Goal: Check status: Check status

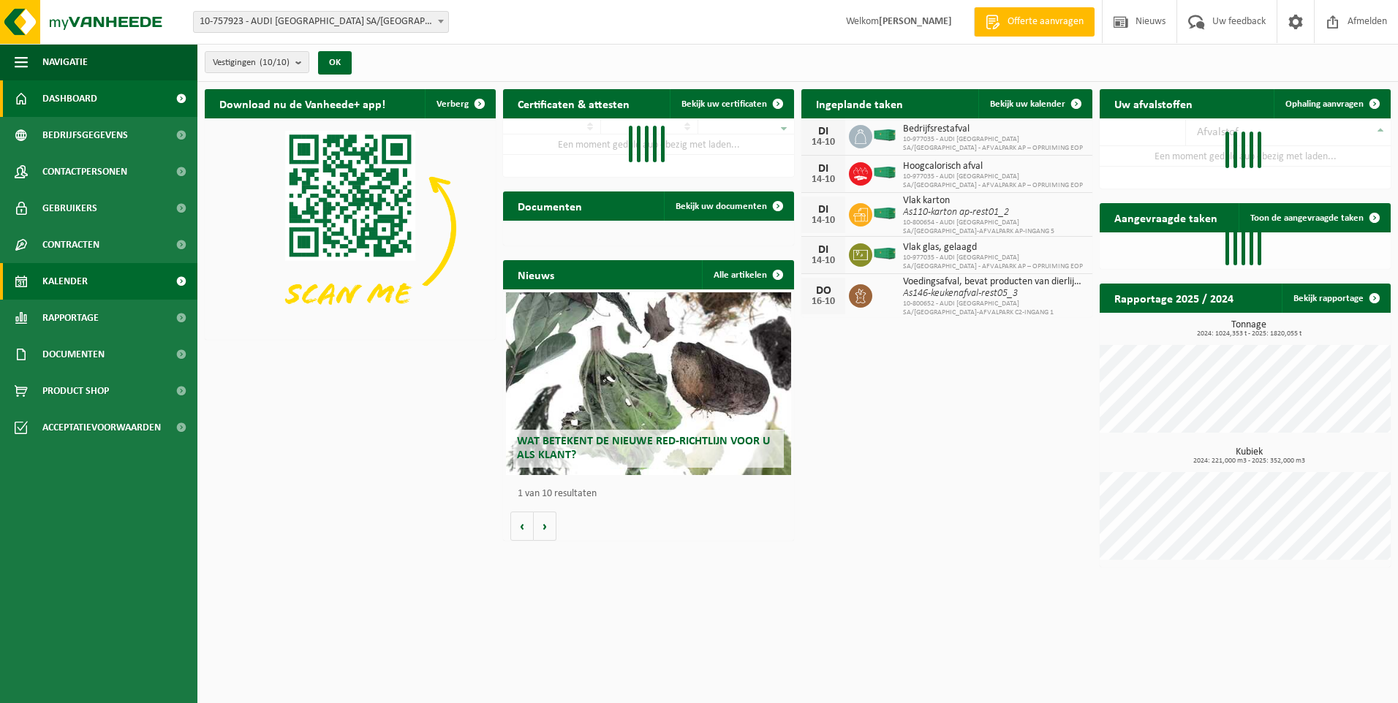
click at [51, 270] on span "Kalender" at bounding box center [64, 281] width 45 height 37
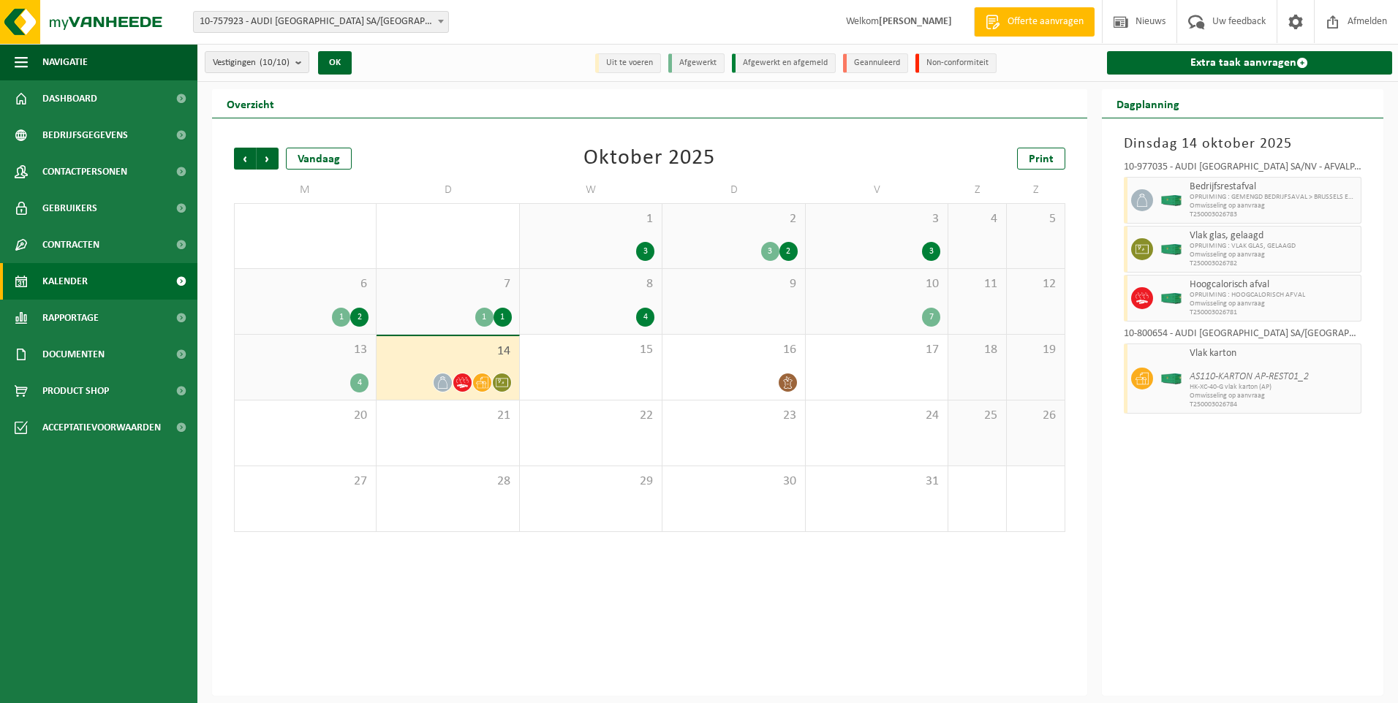
click at [466, 352] on span "14" at bounding box center [447, 352] width 127 height 16
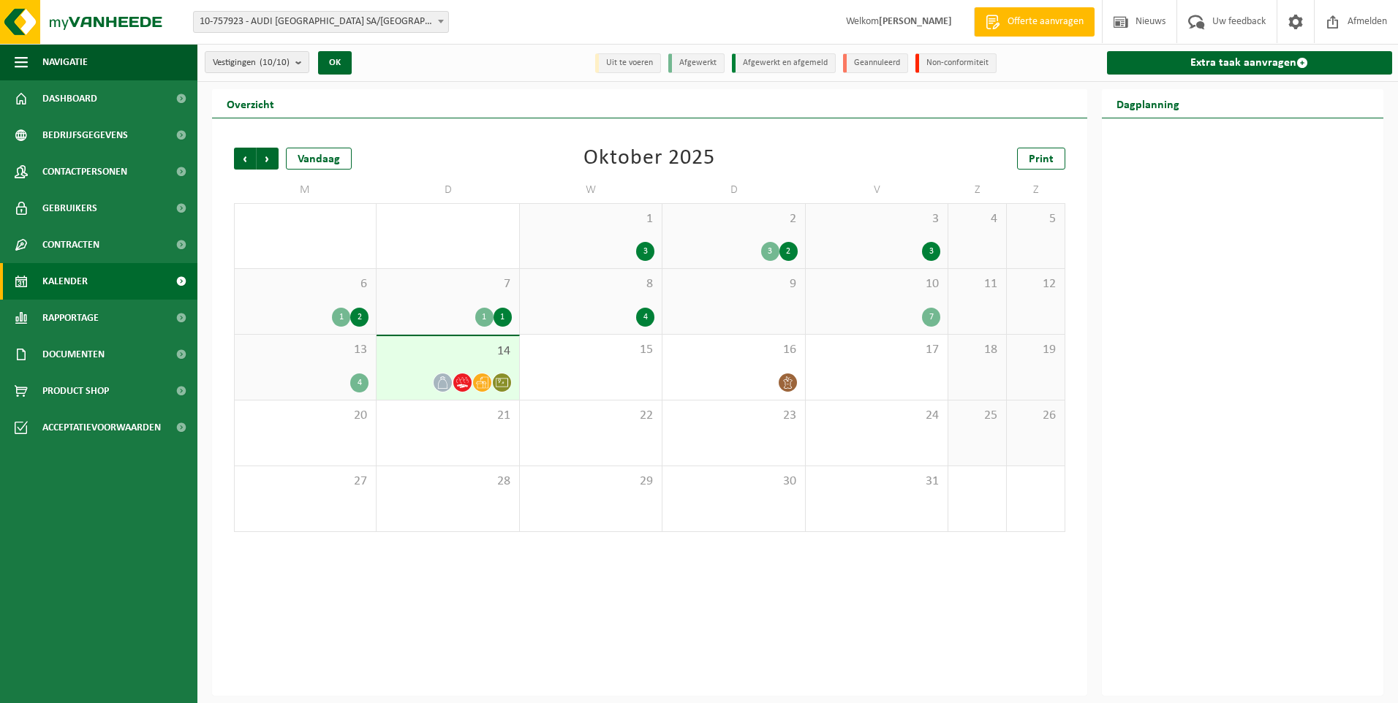
click at [466, 352] on span "14" at bounding box center [447, 352] width 127 height 16
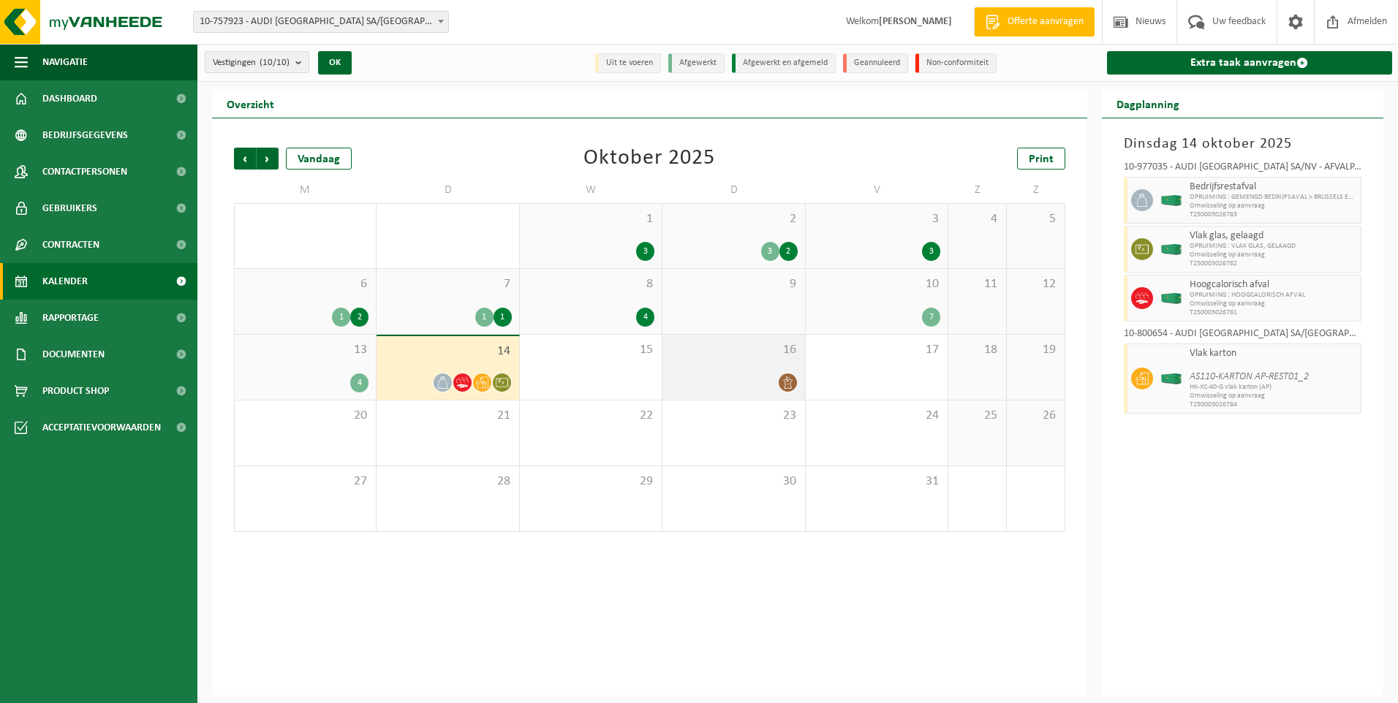
click at [726, 352] on span "16" at bounding box center [733, 350] width 127 height 16
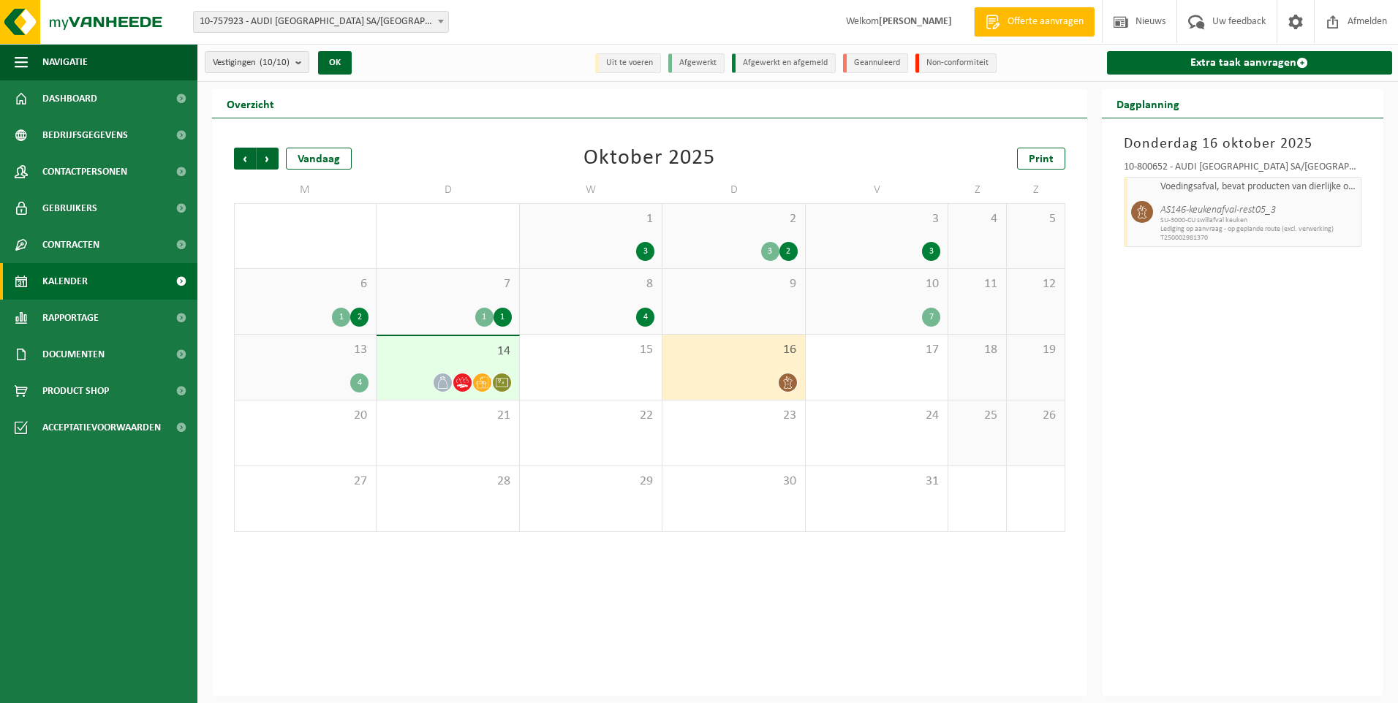
click at [727, 346] on span "16" at bounding box center [733, 350] width 127 height 16
